Goal: Task Accomplishment & Management: Use online tool/utility

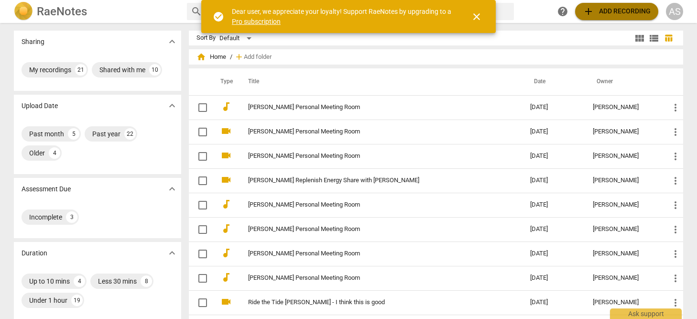
click at [604, 11] on span "add Add recording" at bounding box center [617, 11] width 68 height 11
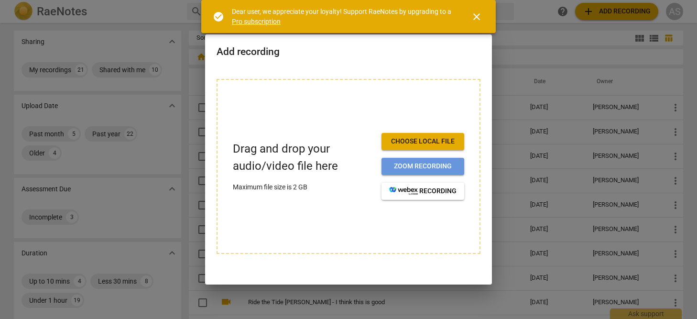
click at [441, 168] on span "Zoom recording" at bounding box center [422, 167] width 67 height 10
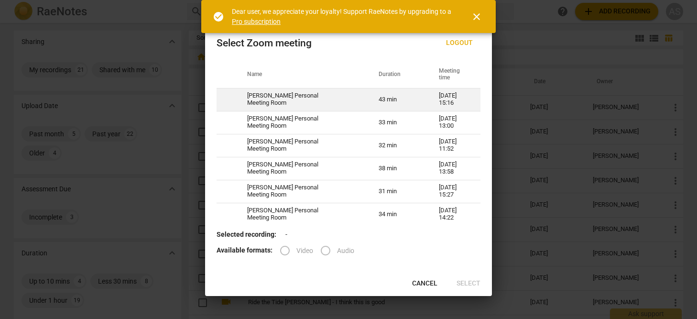
click at [449, 98] on td "10-09-2025 15:16" at bounding box center [454, 99] width 53 height 23
radio input "true"
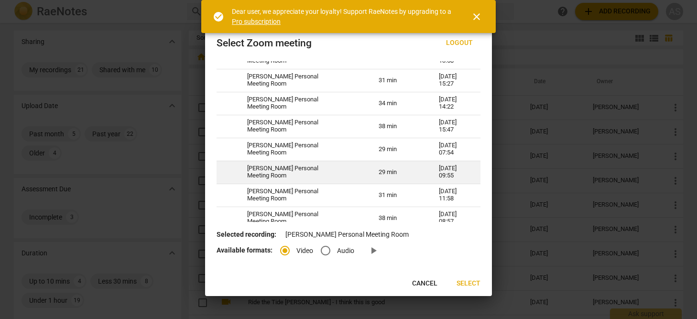
scroll to position [110, 0]
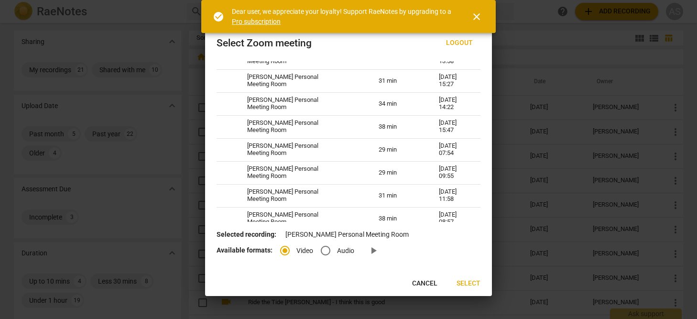
click at [463, 283] on span "Select" at bounding box center [469, 284] width 24 height 10
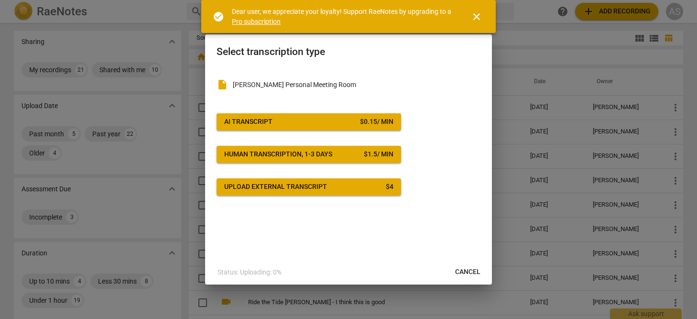
click at [369, 120] on div "$ 0.15 / min" at bounding box center [376, 122] width 33 height 10
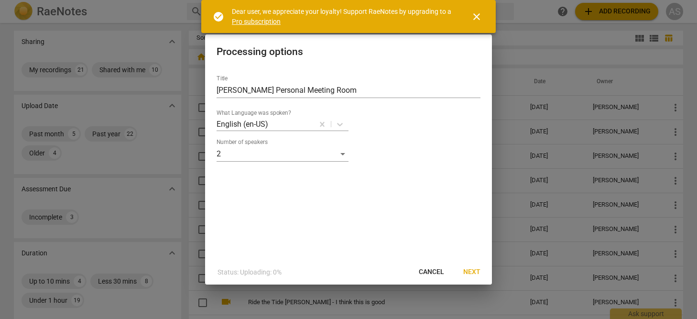
click at [472, 270] on span "Next" at bounding box center [471, 272] width 17 height 10
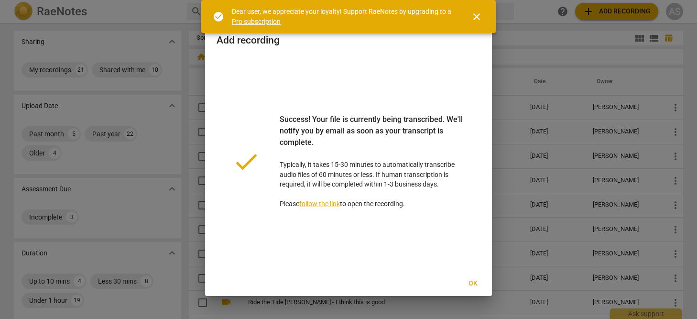
scroll to position [1, 0]
click at [471, 282] on span "Ok" at bounding box center [472, 284] width 15 height 10
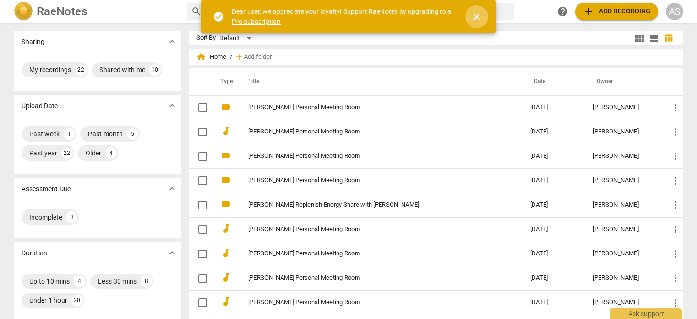
click at [478, 16] on span "close" at bounding box center [476, 16] width 11 height 11
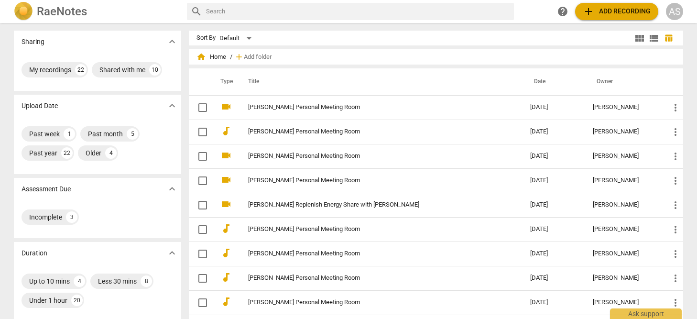
scroll to position [0, 0]
